Goal: Transaction & Acquisition: Purchase product/service

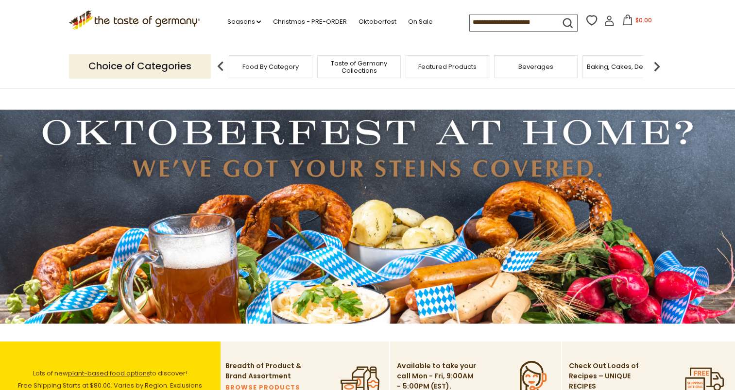
click at [493, 23] on input at bounding box center [511, 22] width 82 height 14
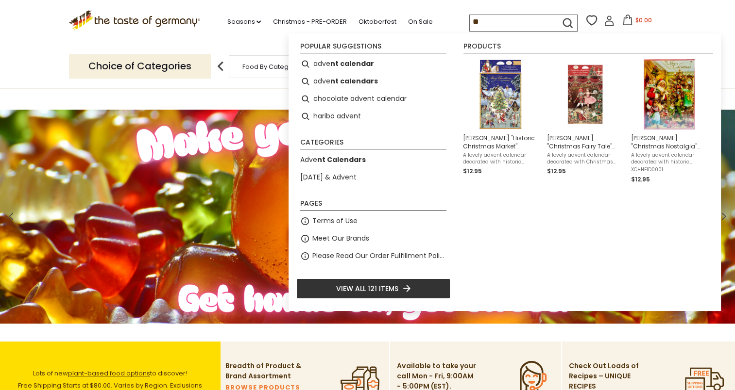
type input "*"
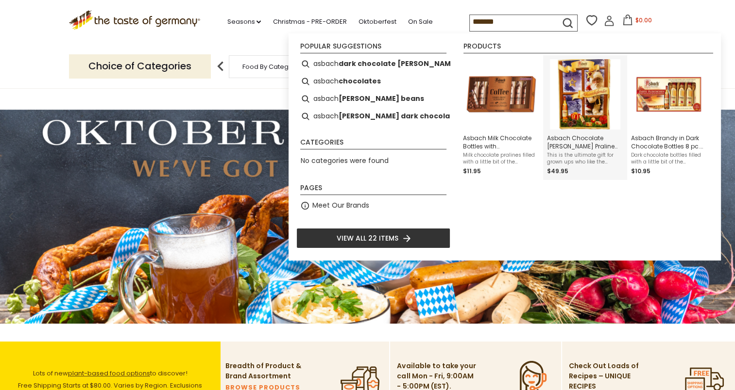
type input "******"
click at [566, 152] on span "This is the ultimate gift for grown ups who like the traditions of December: an…" at bounding box center [585, 159] width 76 height 14
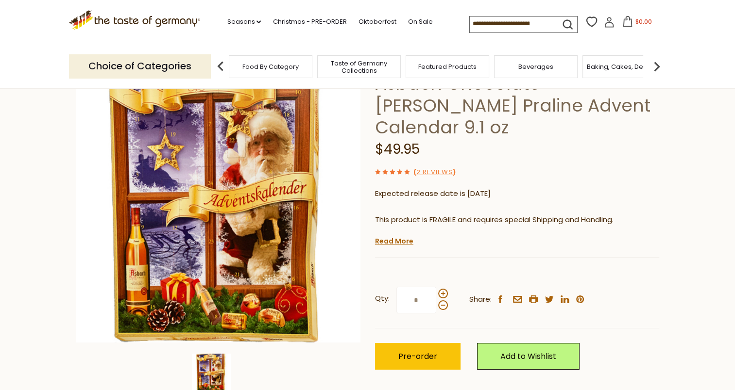
scroll to position [97, 0]
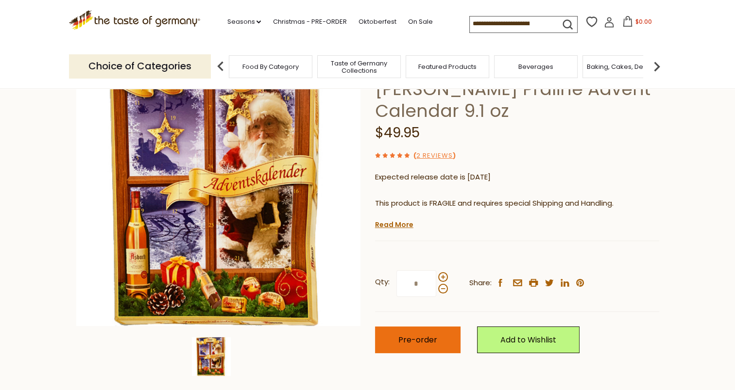
click at [413, 335] on span "Pre-order" at bounding box center [417, 340] width 39 height 11
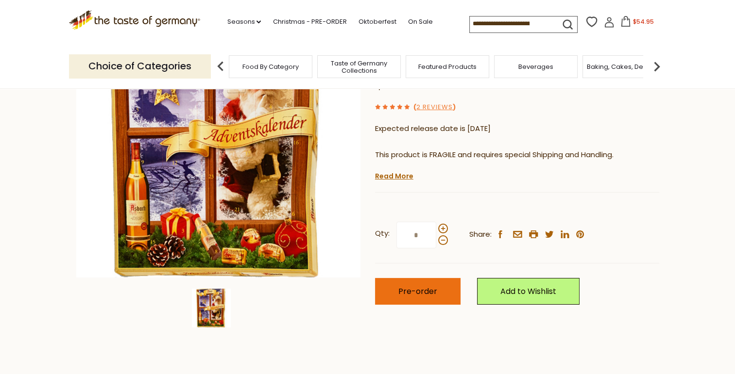
scroll to position [49, 0]
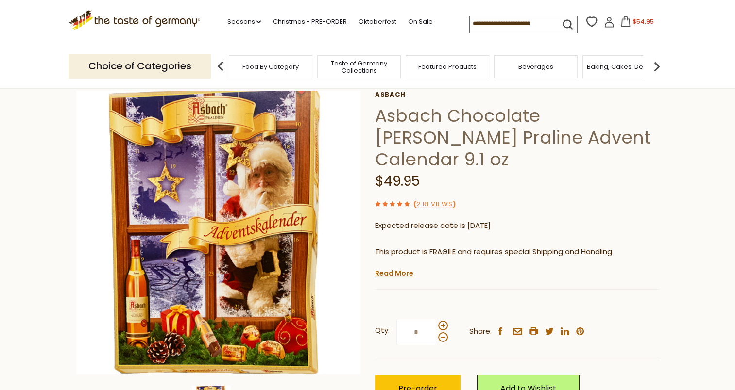
click at [633, 20] on span "$54.95" at bounding box center [643, 21] width 21 height 8
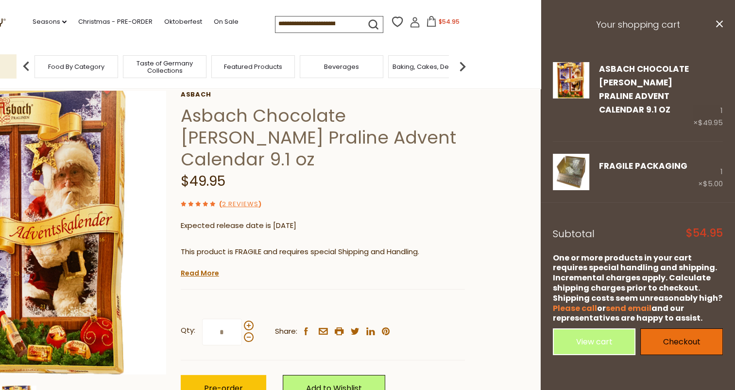
click at [685, 344] on link "Checkout" at bounding box center [681, 342] width 83 height 27
